Goal: Find contact information: Find contact information

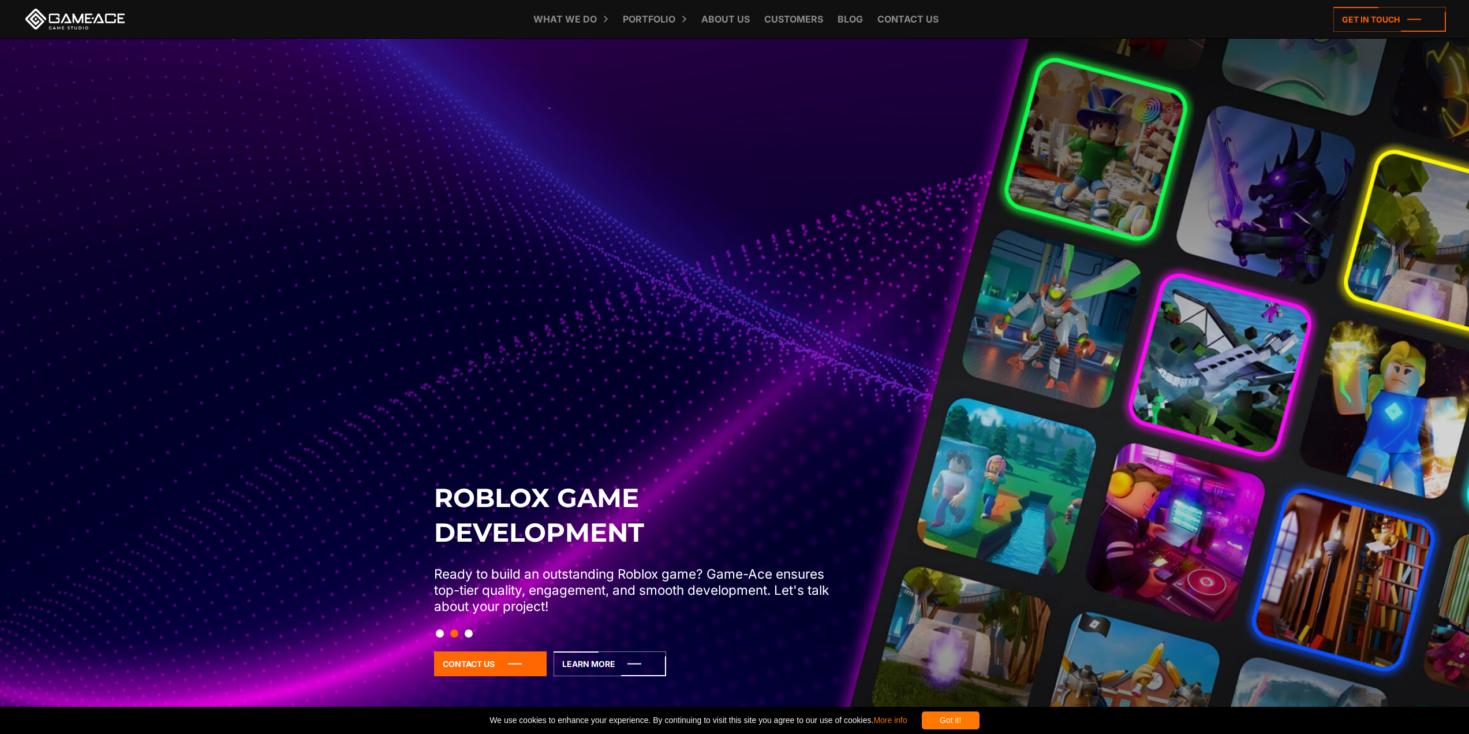
click at [97, 22] on link at bounding box center [75, 19] width 104 height 21
click at [914, 20] on link "Contact us" at bounding box center [908, 19] width 73 height 38
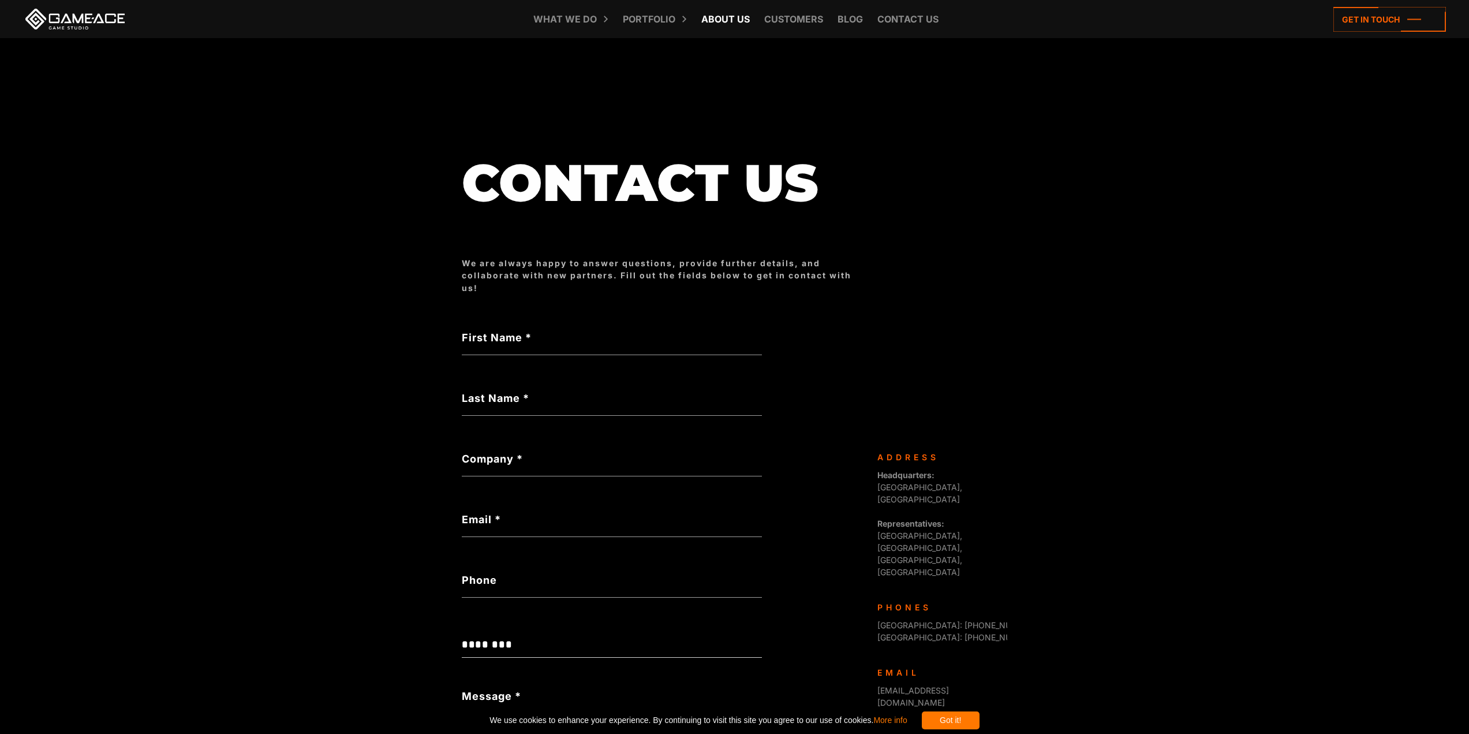
click at [729, 19] on link "About Us" at bounding box center [726, 19] width 60 height 38
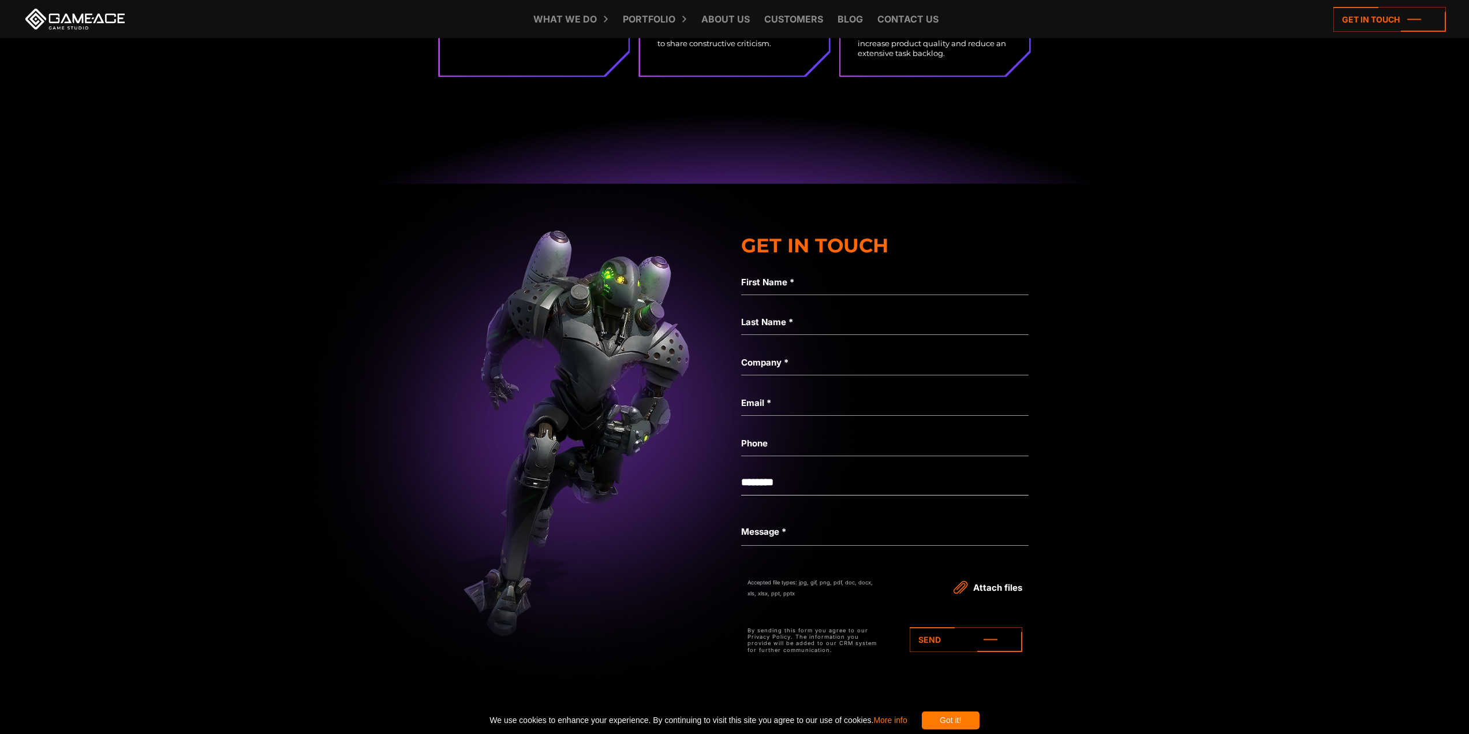
scroll to position [3867, 0]
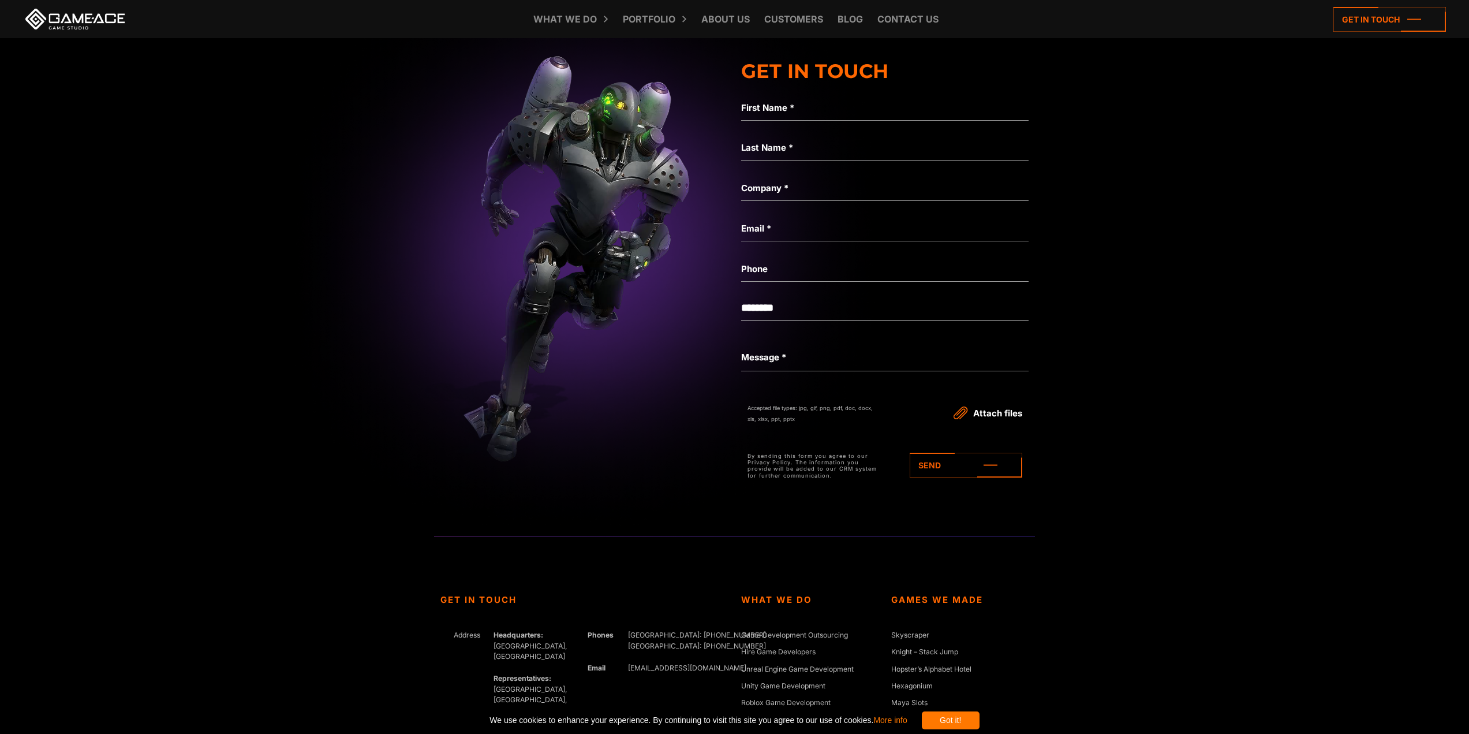
click at [758, 309] on select "**********" at bounding box center [884, 308] width 287 height 26
click at [749, 309] on select "**********" at bounding box center [884, 308] width 287 height 26
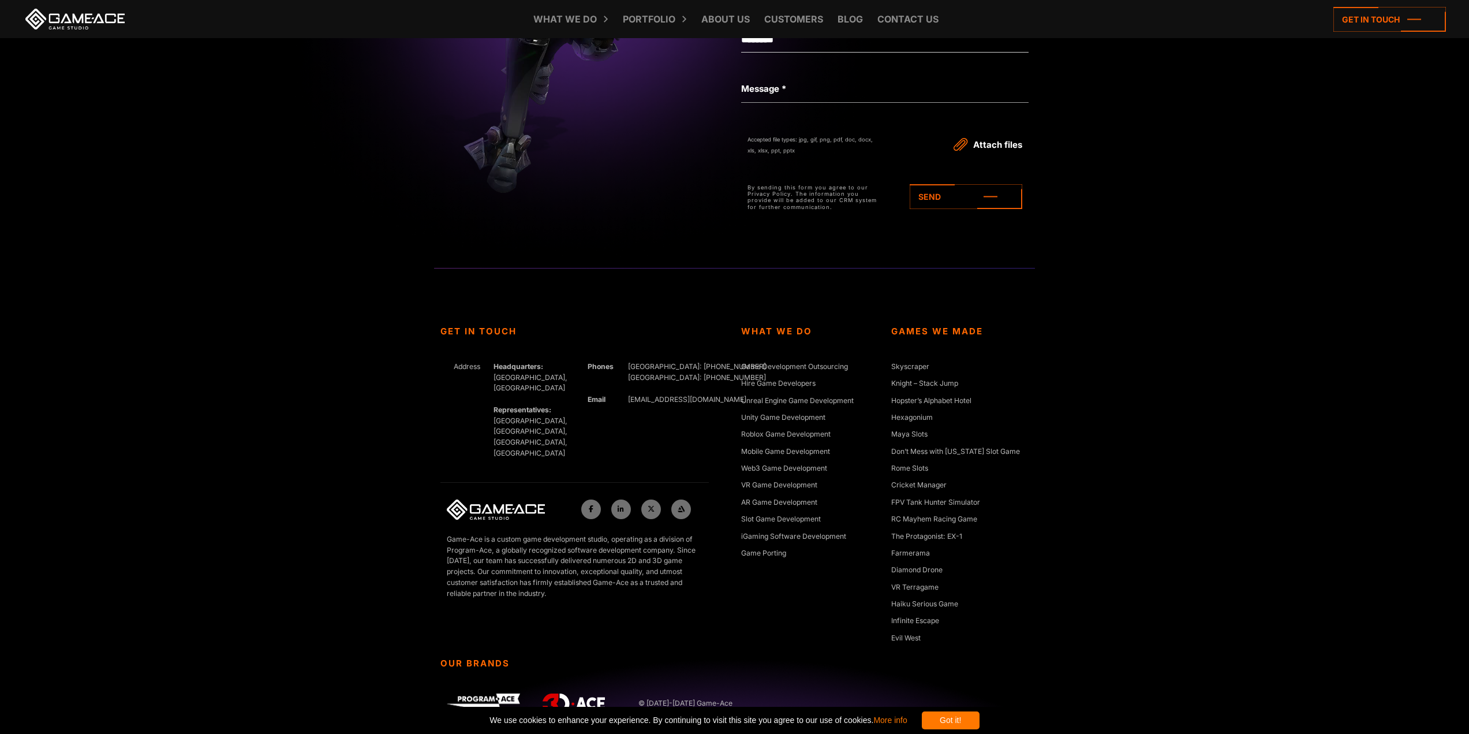
scroll to position [4159, 0]
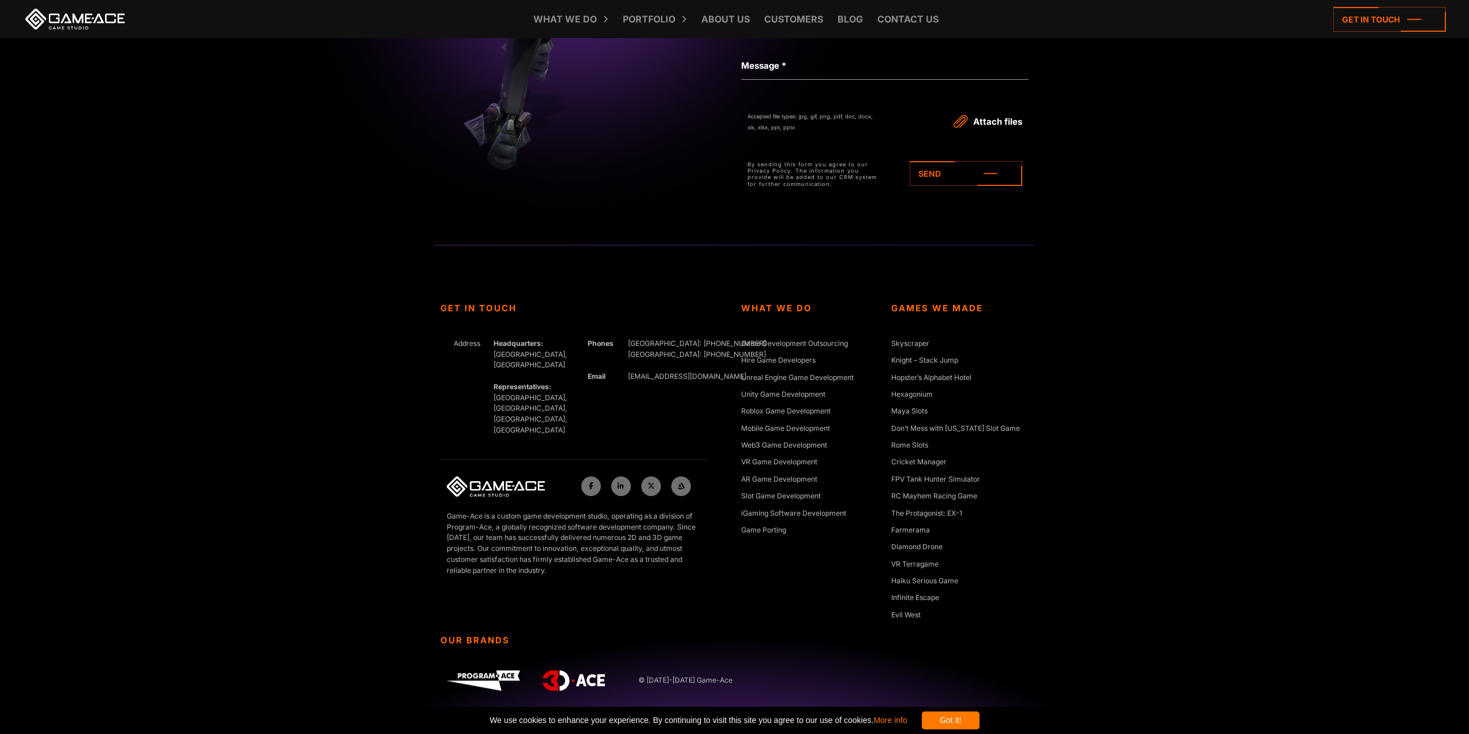
click at [980, 727] on div "Got it!" at bounding box center [951, 720] width 58 height 18
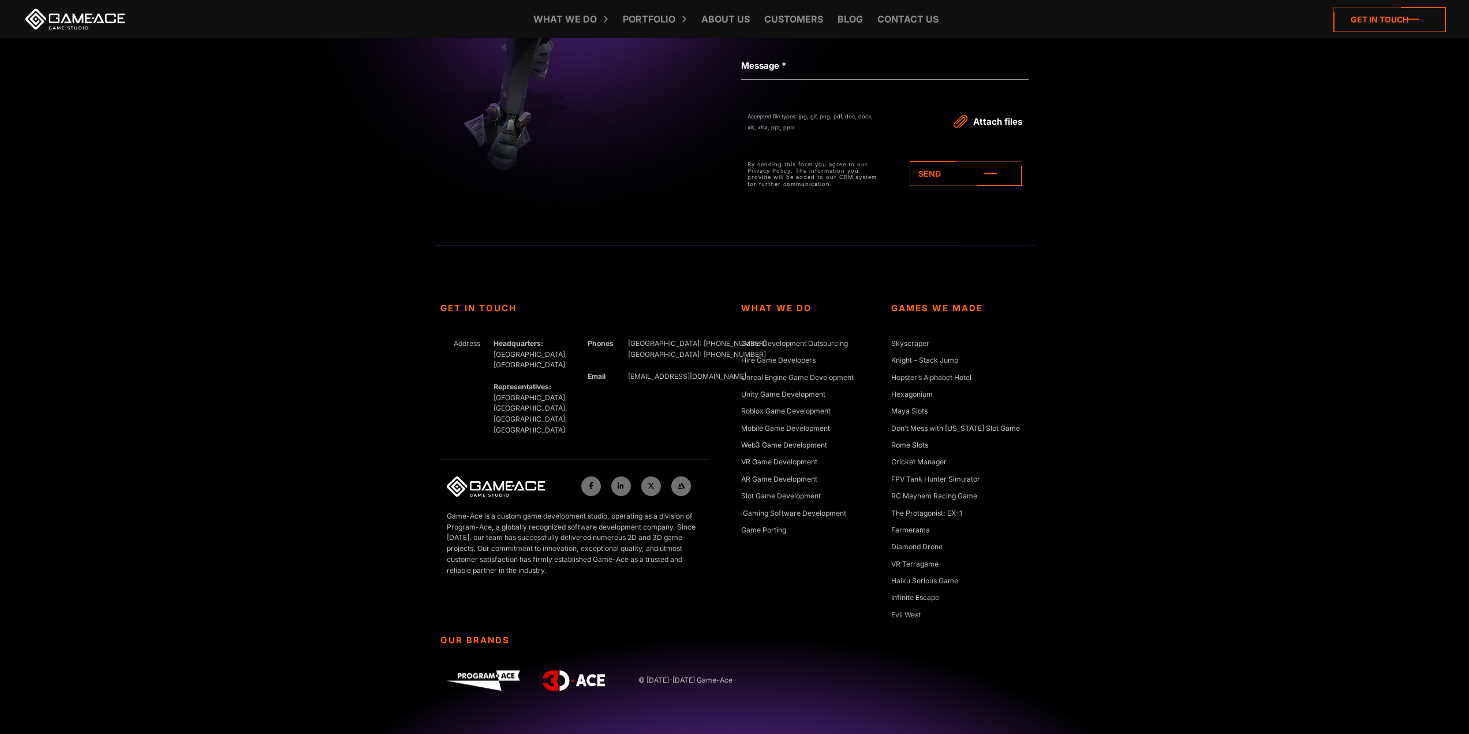
click at [1384, 20] on icon at bounding box center [1389, 19] width 113 height 25
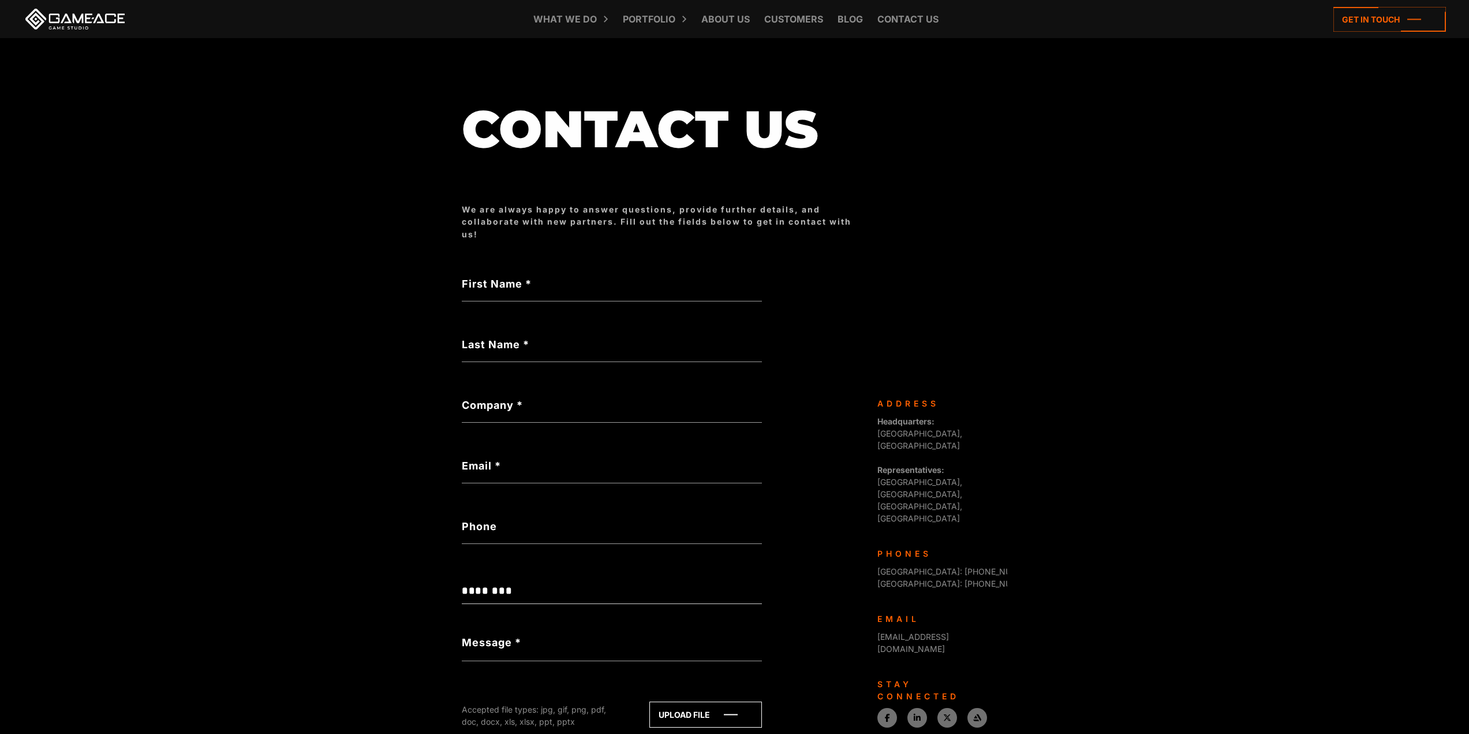
scroll to position [58, 0]
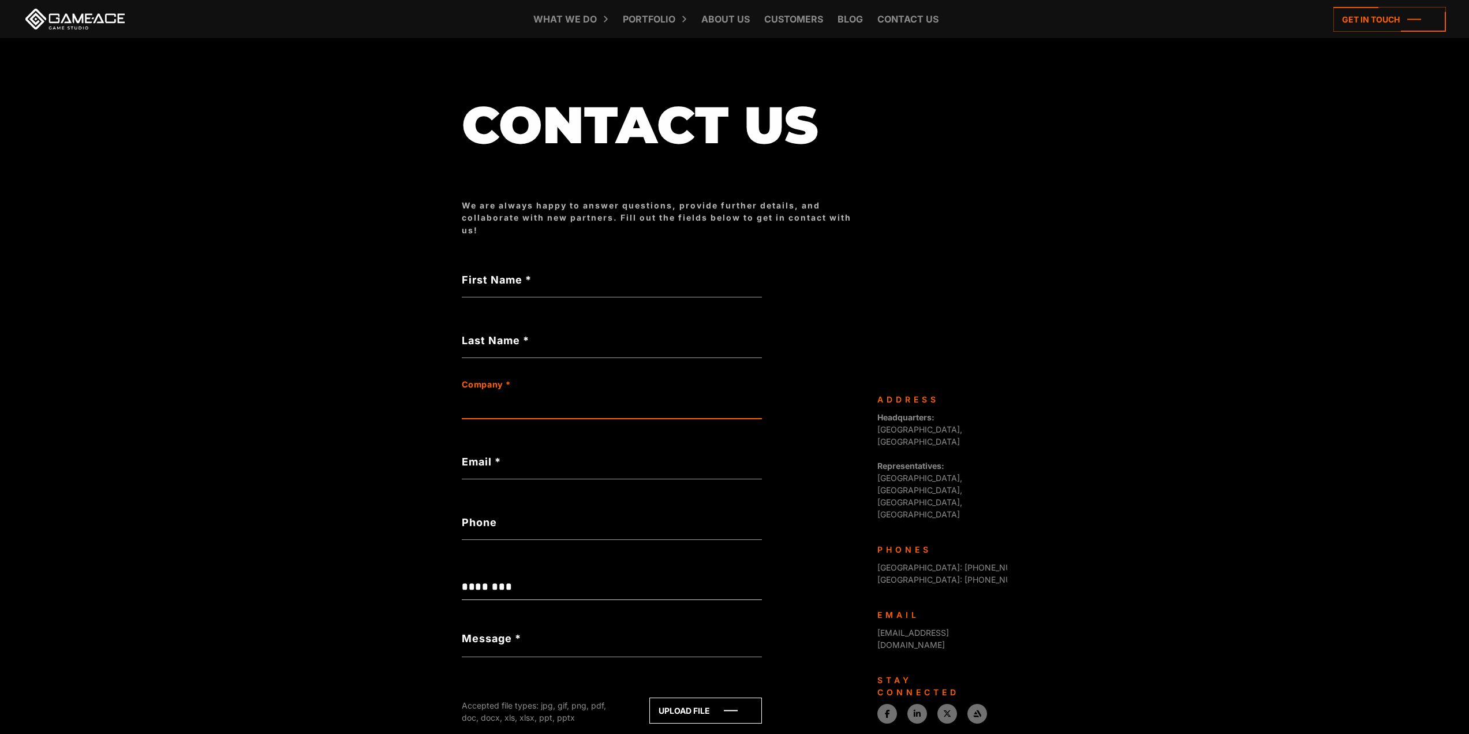
click at [563, 409] on input "Company *" at bounding box center [612, 405] width 300 height 27
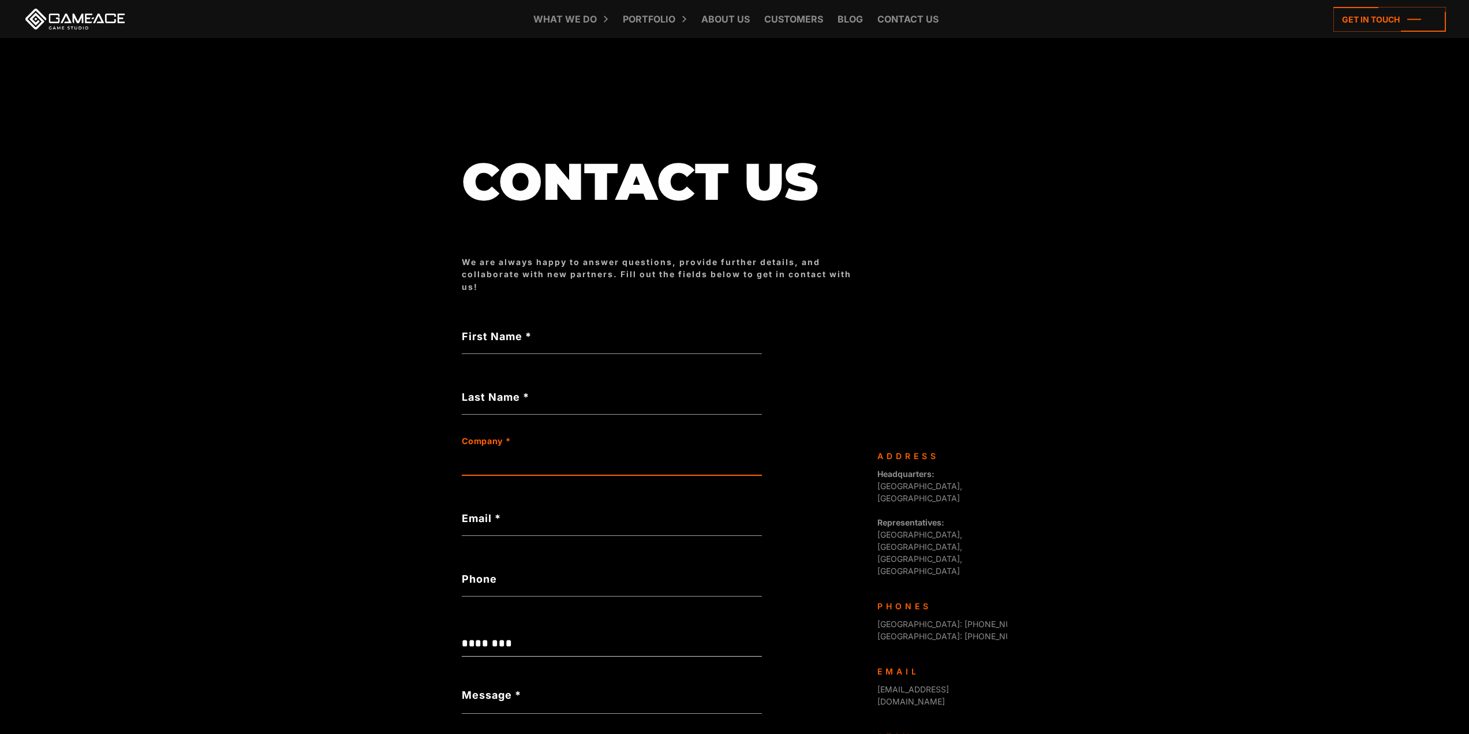
scroll to position [0, 0]
click at [795, 15] on link "Customers" at bounding box center [793, 19] width 70 height 38
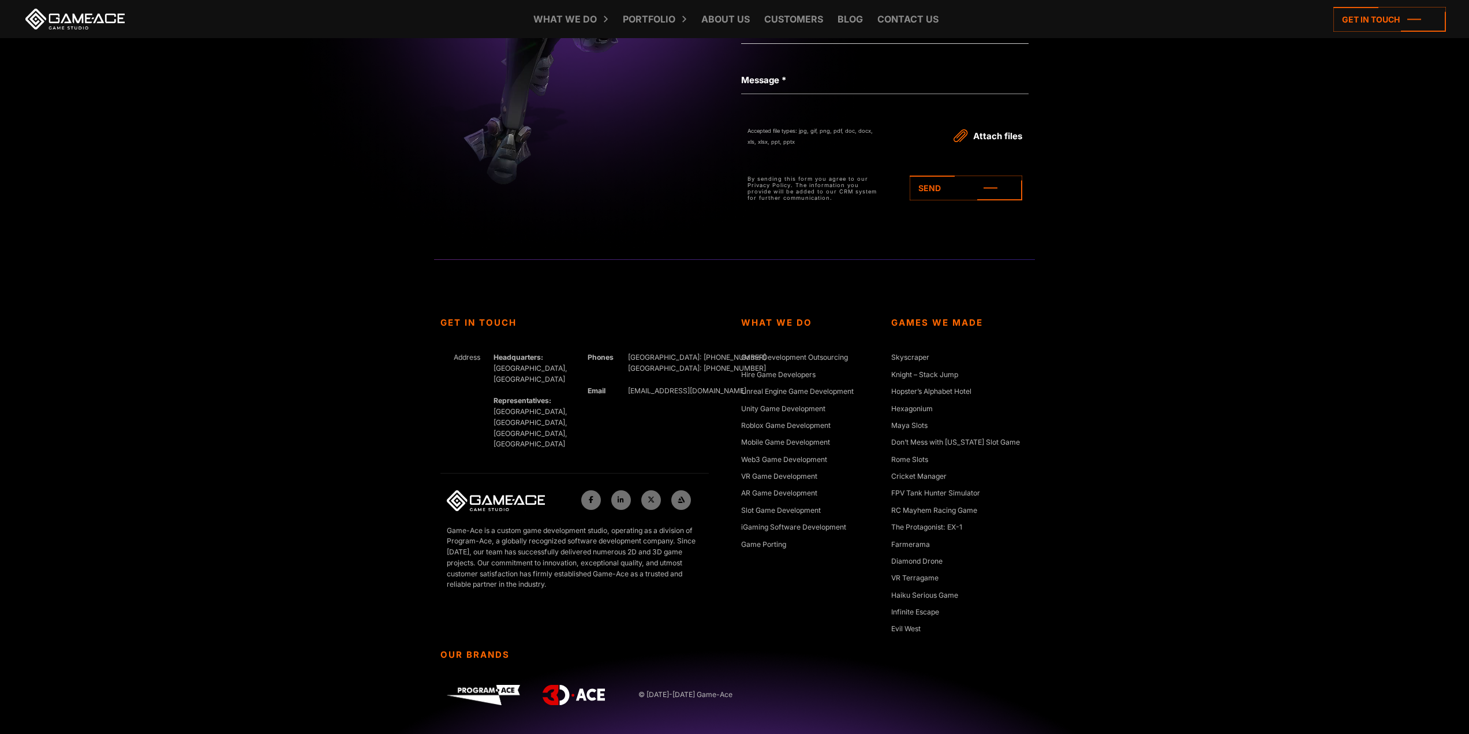
scroll to position [2623, 0]
